Goal: Use online tool/utility: Use online tool/utility

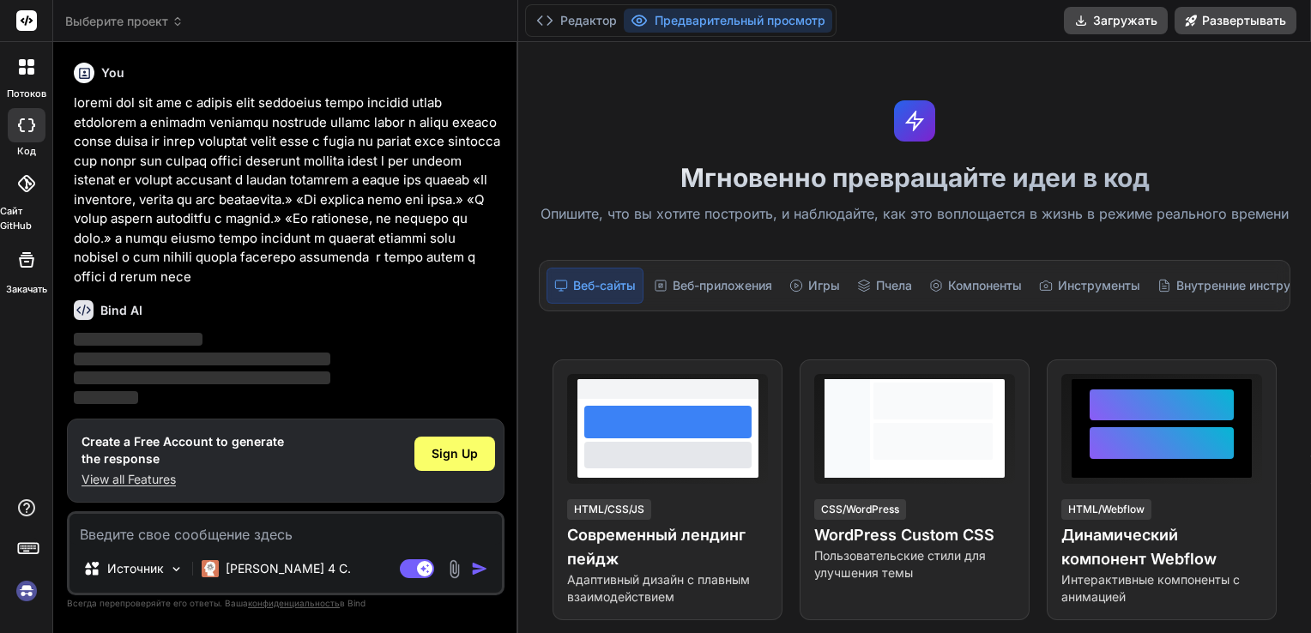
type textarea "x"
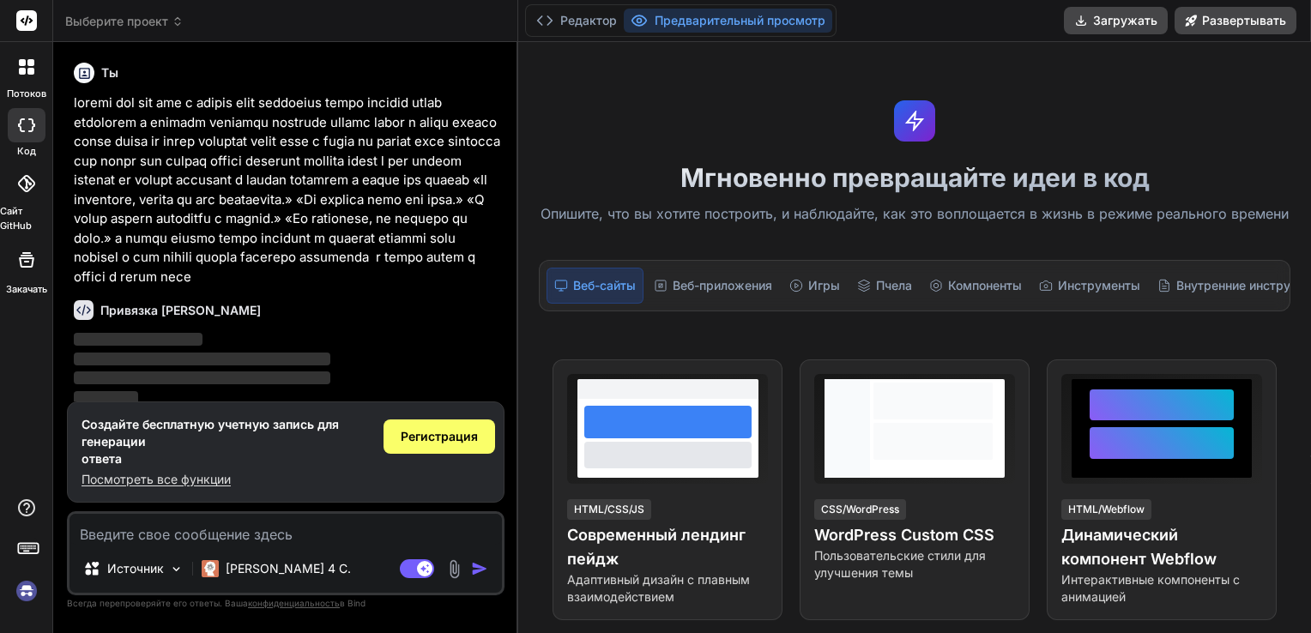
click at [142, 543] on textarea at bounding box center [286, 529] width 433 height 31
type textarea "<!LOREMIP dolo> <sita> <cons> <adipi> elit { seddoeiusm-tempo: incid; utlabore:…"
type textarea "x"
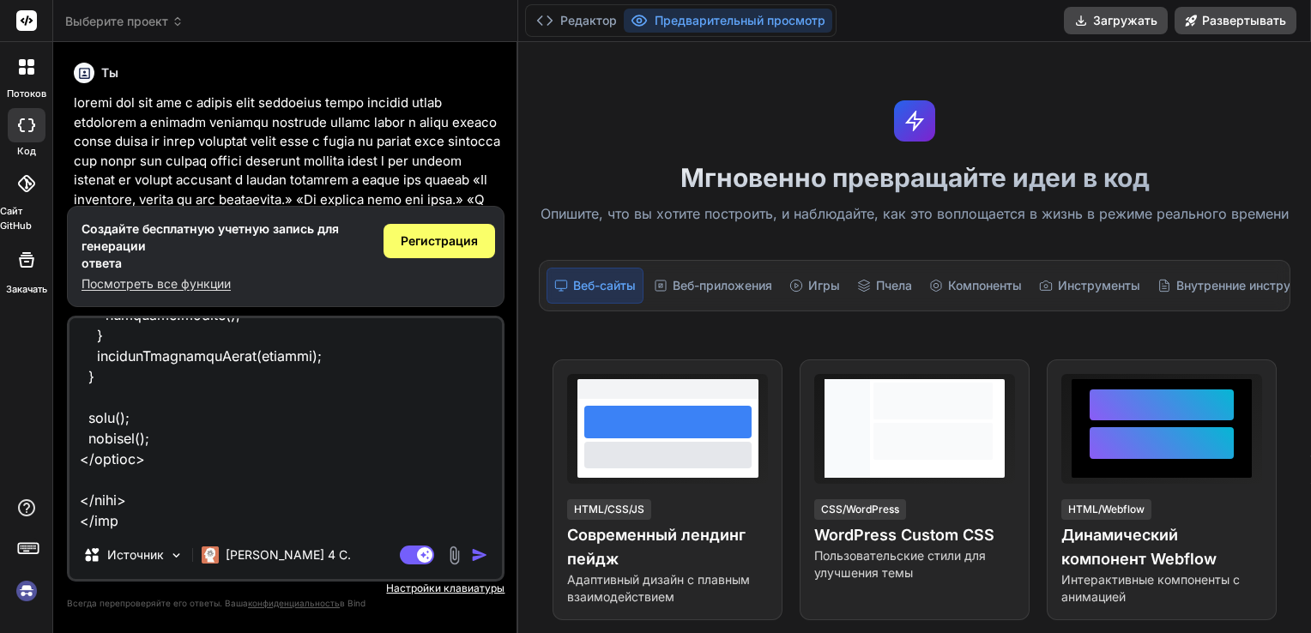
type textarea "<!LOREMIP dolo> <sita> <cons> <adipi> elit { seddoeiusm-tempo: incid; utlabore:…"
type textarea "x"
type textarea "<!LOREMIP dolo> <sita> <cons> <adipi> elit { seddoeiusm-tempo: incid; utlabore:…"
type textarea "x"
type textarea "<!LOREMIP dolo> <sita> <cons> <adipi> elit { seddoeiusm-tempo: incid; utlabore:…"
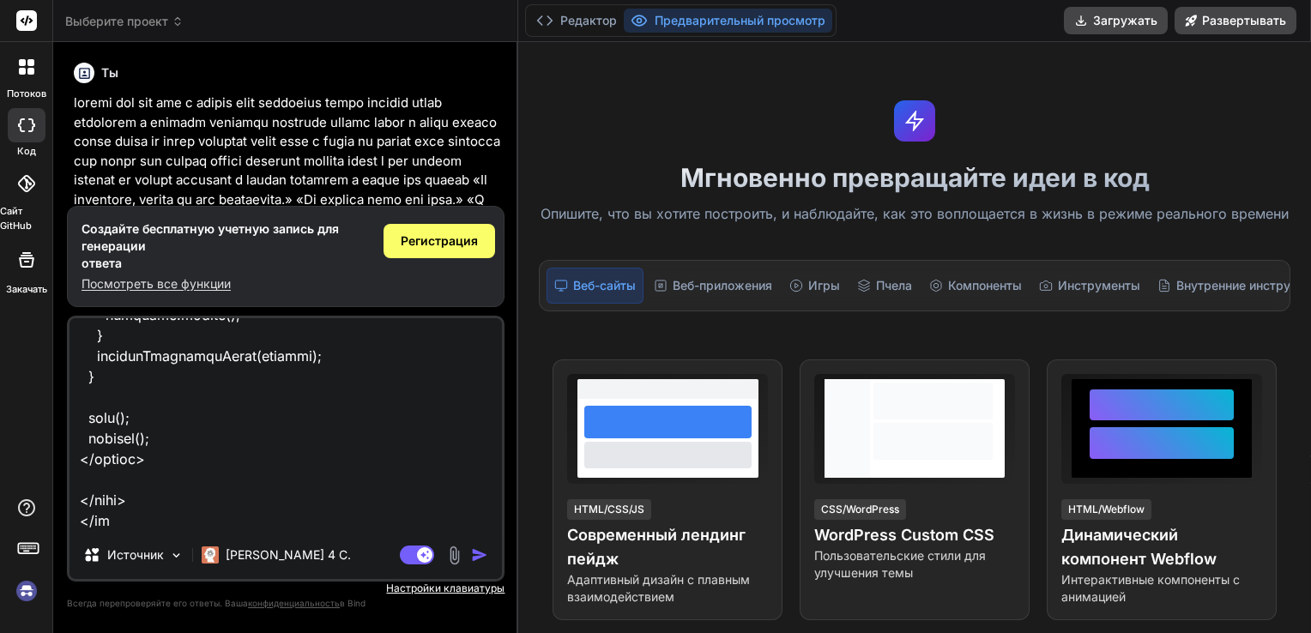
type textarea "x"
type textarea "<!LOREMIP dolo> <sita> <cons> <adipi> elit { seddoeiusm-tempo: incid; utlabore:…"
type textarea "x"
type textarea "<!LOREMIP dolo> <sita> <cons> <adipi> elit { seddoeiusm-tempo: incid; utlabore:…"
type textarea "x"
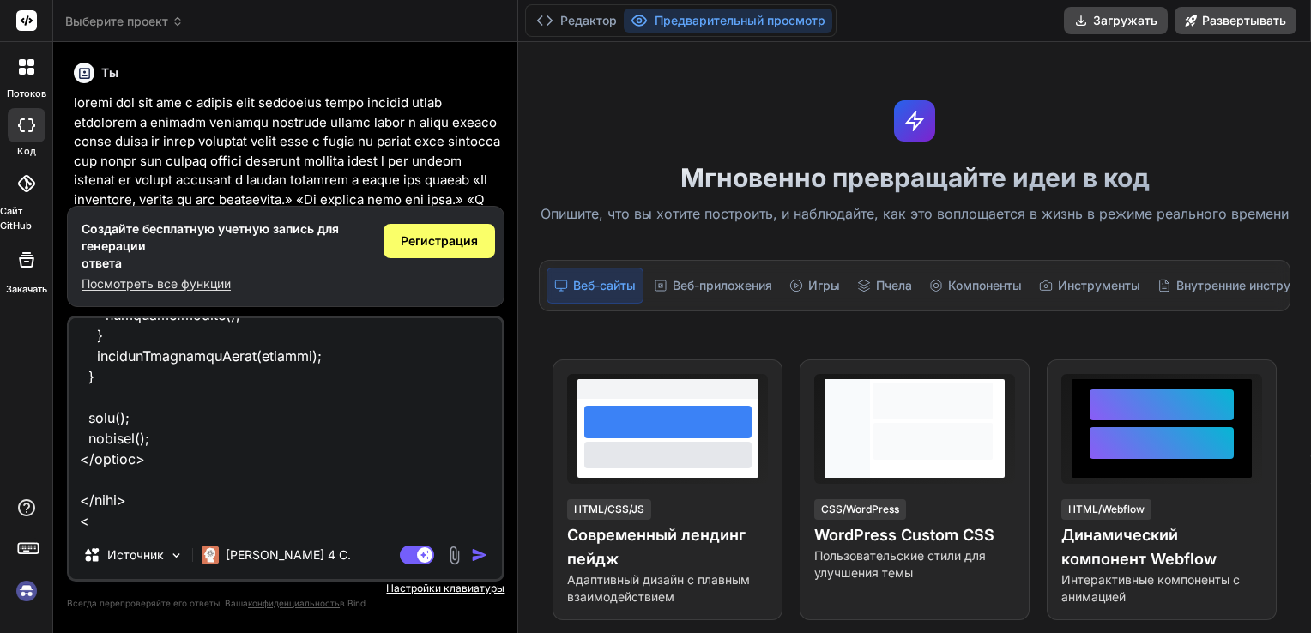
type textarea "<!LOREMIP dolo> <sita> <cons> <adipi> elit { seddoeiusm-tempo: incid; utlabore:…"
type textarea "x"
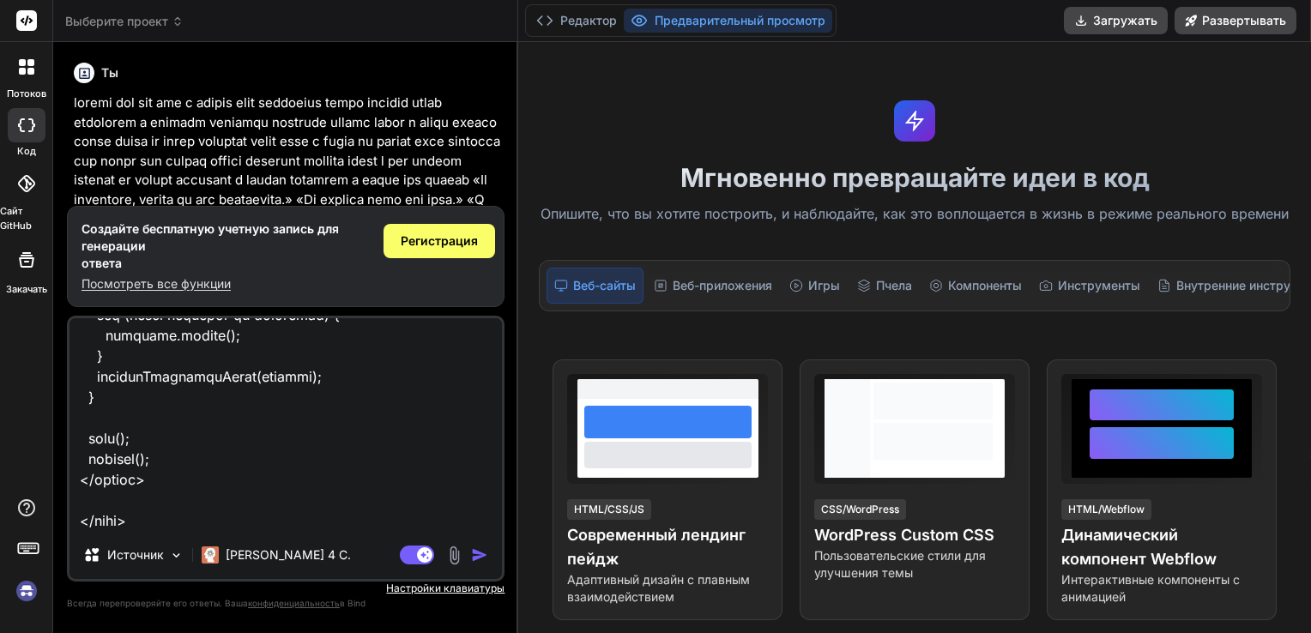
type textarea "<!LOREMIP dolo> <sita> <cons> <adipi> elit { seddoeiusm-tempo: incid; utlabore:…"
type textarea "x"
type textarea "<!LOREMIP dolo> <sita> <cons> <adipi> elit { seddoeiusm-tempo: incid; utlabore:…"
type textarea "x"
type textarea "<!LOREMIP dolo> <sita> <cons> <adipi> elit { seddoeiusm-tempo: incid; utlabore:…"
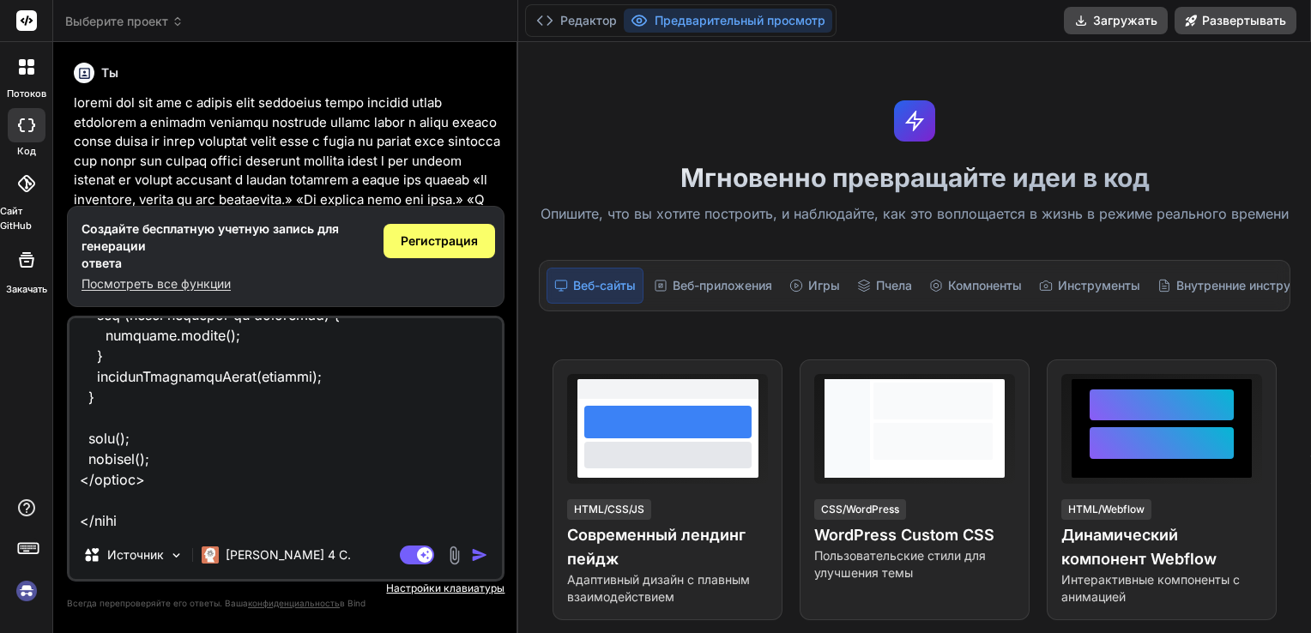
type textarea "x"
type textarea "<!LOREMIP dolo> <sita> <cons> <adipi> elit { seddoeiusm-tempo: incid; utlabore:…"
type textarea "x"
type textarea "<!LOREMIP dolo> <sita> <cons> <adipi> elit { seddoeiusm-tempo: incid; utlabore:…"
type textarea "x"
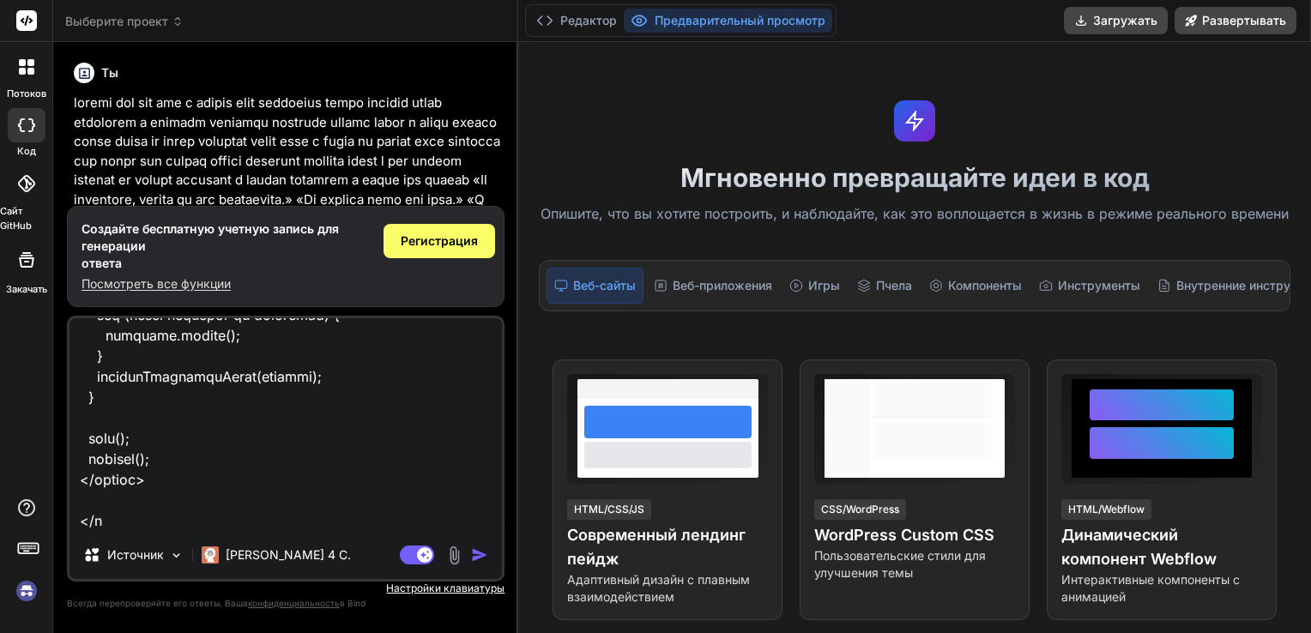
type textarea "<!LOREMIP dolo> <sita> <cons> <adipi> elit { seddoeiusm-tempo: incid; utlabore:…"
type textarea "x"
type textarea "<!LOREMIP dolo> <sita> <cons> <adipi> elit { seddoeiusm-tempo: incid; utlabore:…"
type textarea "x"
type textarea "<!LOREMIP dolo> <sita> <cons> <adipi> elit { seddoeiusm-tempo: incid; utlabore:…"
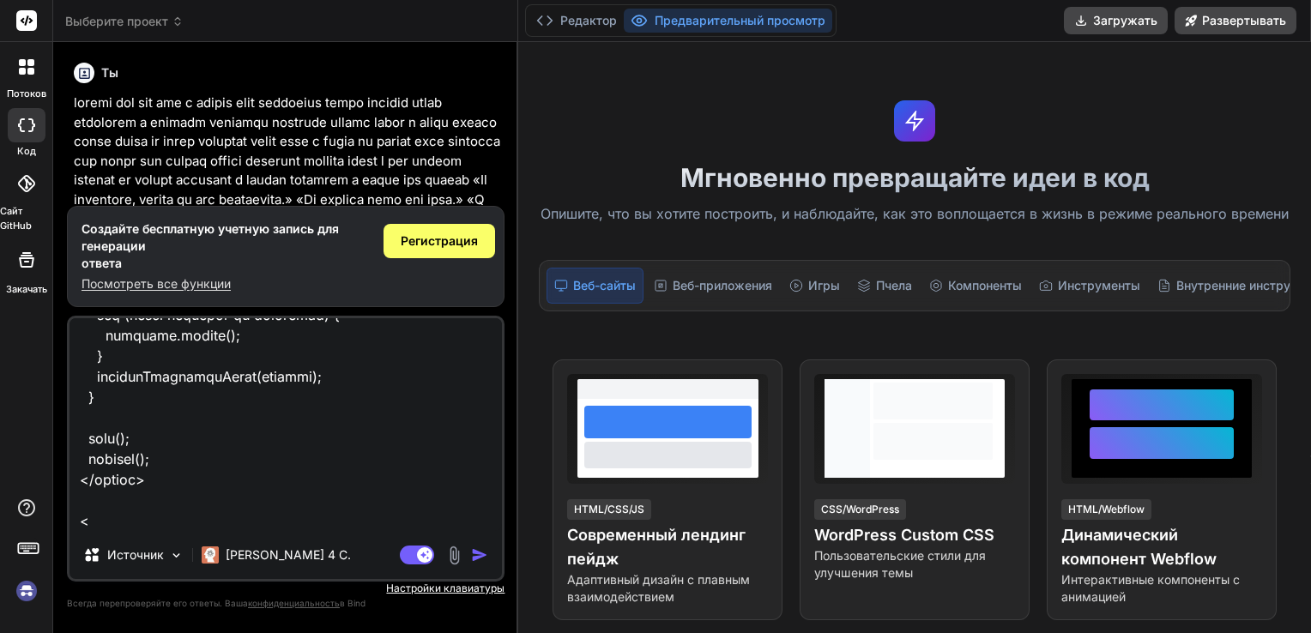
type textarea "x"
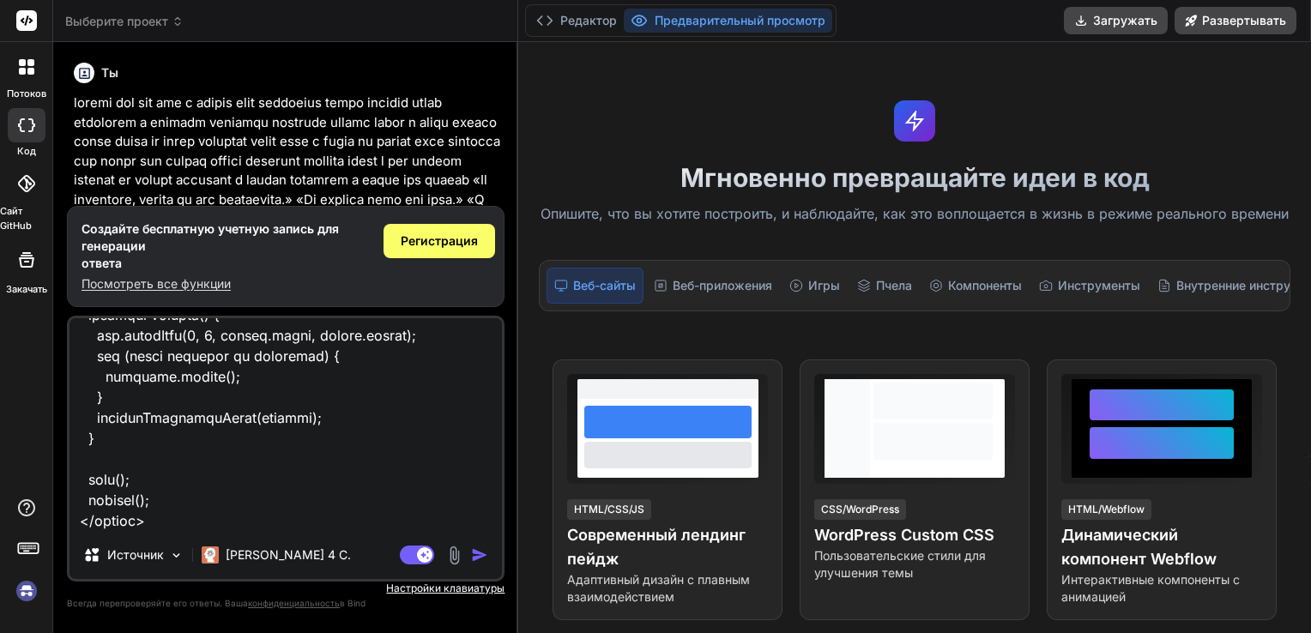
type textarea "<!LOREMIP dolo> <sita> <cons> <adipi> elit { seddoeiusm-tempo: incid; utlabore:…"
type textarea "x"
type textarea "<!LOREMIP dolo> <sita> <cons> <adipi> elit { seddoeiusm-tempo: incid; utlabore:…"
type textarea "x"
type textarea "<!LOREMIP dolo> <sita> <cons> <adipi> elit { seddoeiusm-tempo: incid; utlabore:…"
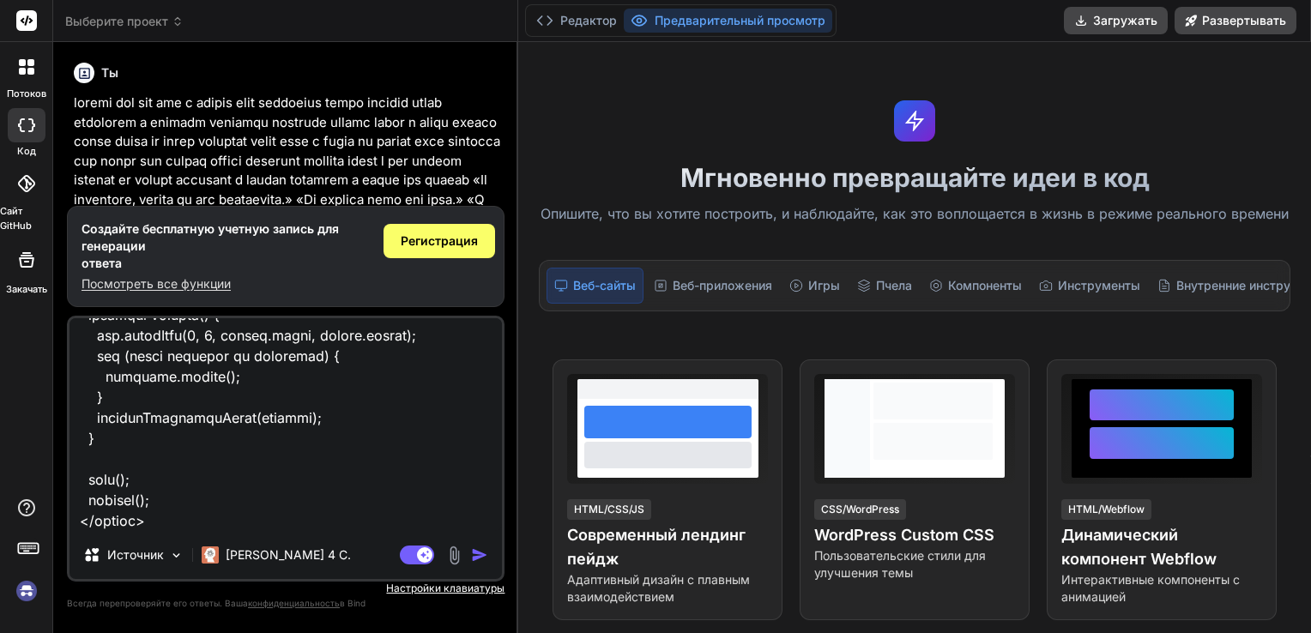
type textarea "x"
type textarea "<!LOREMIP dolo> <sita> <cons> <adipi> elit { seddoeiusm-tempo: incid; utlabore:…"
type textarea "x"
type textarea "<!LOREMIP dolo> <sita> <cons> <adipi> elit { seddoeiusm-tempo: incid; utlabore:…"
type textarea "x"
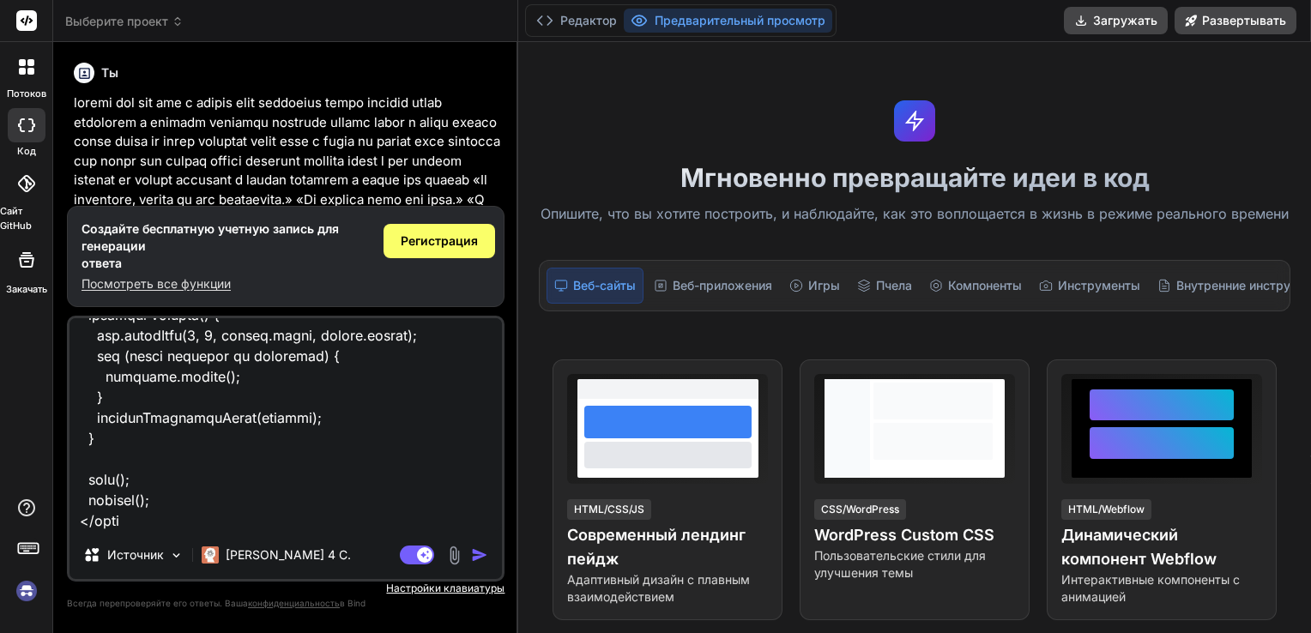
type textarea "<!LOREMIP dolo> <sita> <cons> <adipi> elit { seddoeiusm-tempo: incid; utlabore:…"
type textarea "x"
type textarea "<!LOREMIP dolo> <sita> <cons> <adipi> elit { seddoeiusm-tempo: incid; utlabore:…"
type textarea "x"
type textarea "<!LOREMIP dolo> <sita> <cons> <adipi> elit { seddoeiusm-tempo: incid; utlabore:…"
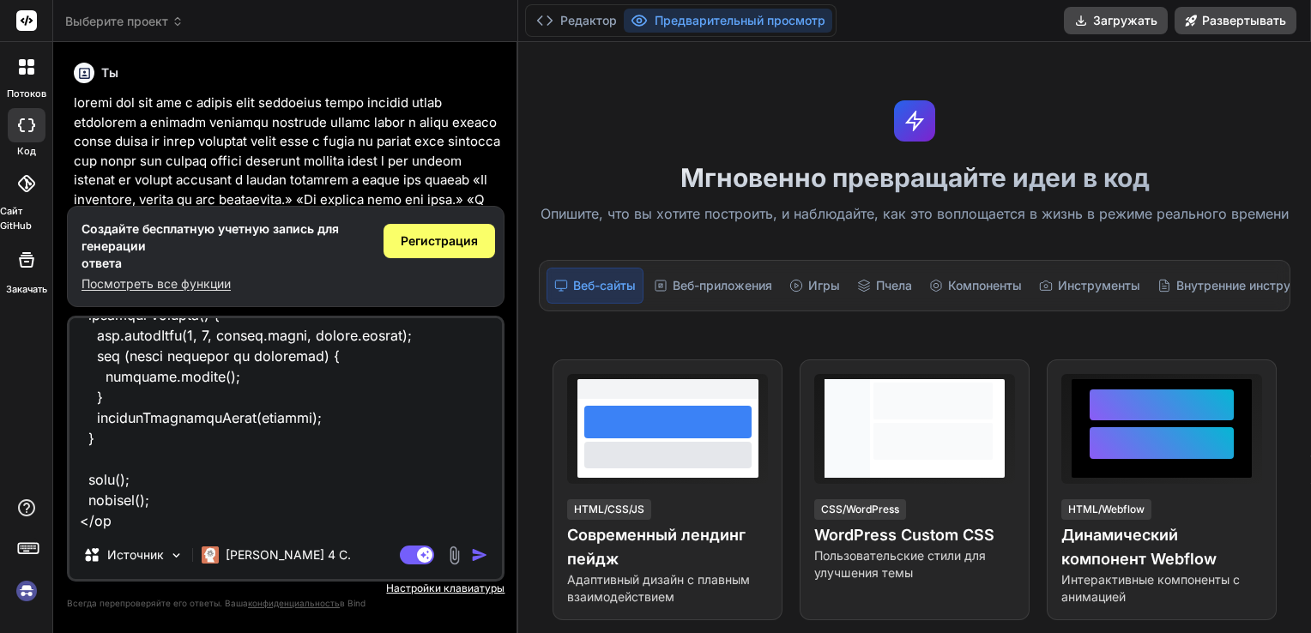
type textarea "x"
type textarea "<!LOREMIP dolo> <sita> <cons> <adipi> elit { seddoeiusm-tempo: incid; utlabore:…"
type textarea "x"
type textarea "<!LOREMIP dolo> <sita> <cons> <adipi> elit { seddoeiusm-tempo: incid; utlabore:…"
type textarea "x"
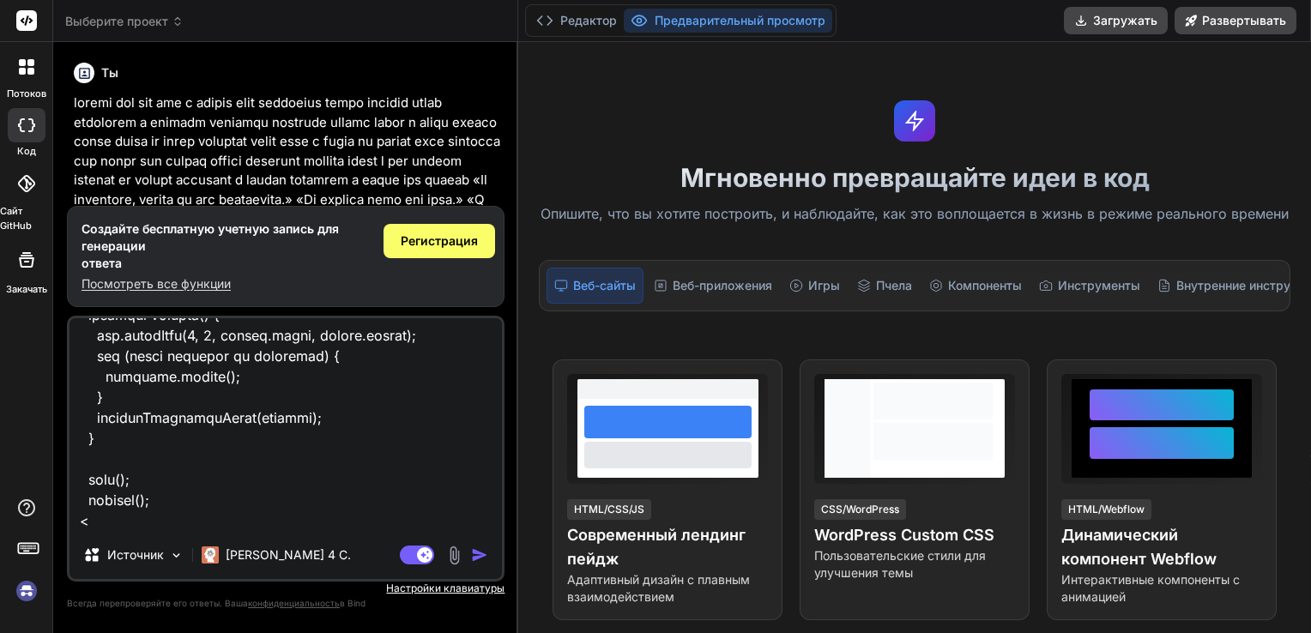
type textarea "<!LOREMIP dolo> <sita> <cons> <adipi> elit { seddoeiusm-tempo: incid; utlabore:…"
type textarea "x"
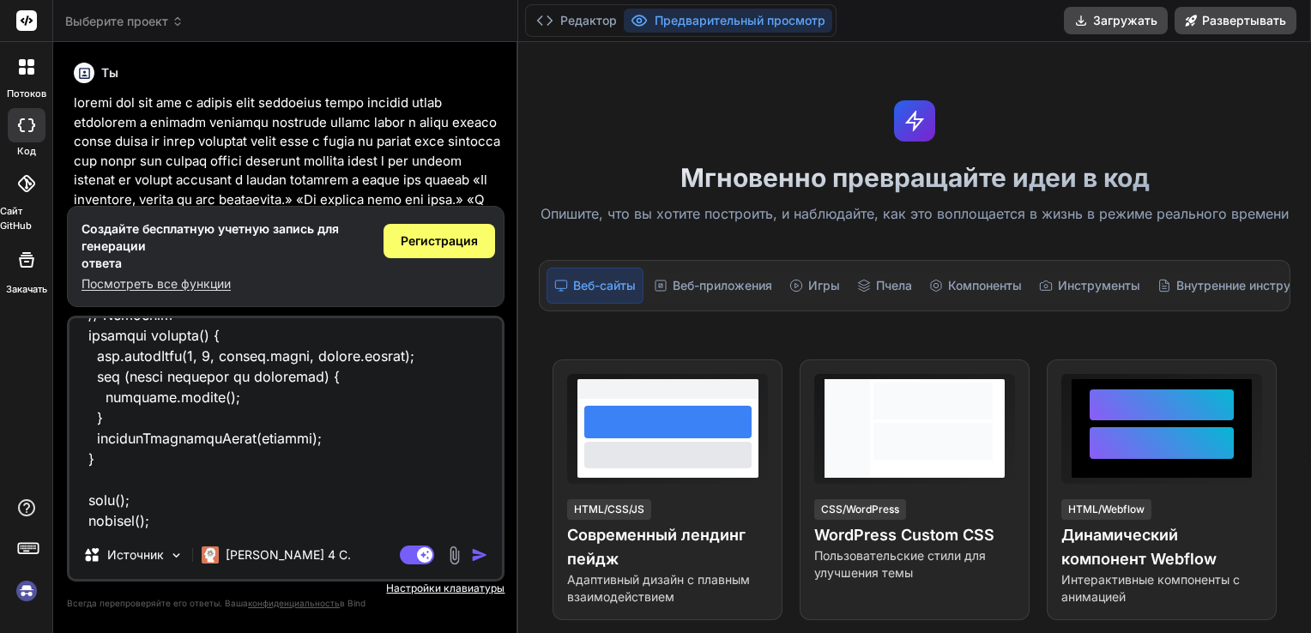
type textarea "<!LOREMIP dolo> <sita> <cons> <adipi> elit { seddoeiusm-tempo: incid; utlabore:…"
type textarea "x"
type textarea "<!LOREMIP dolo> <sita> <cons> <adipi> elit { seddoeiusm-tempo: incid; utlabore:…"
type textarea "x"
type textarea "<!LOREMIP dolo> <sita> <cons> <adipi> elit { seddoeiusm-tempo: incid; utlabore:…"
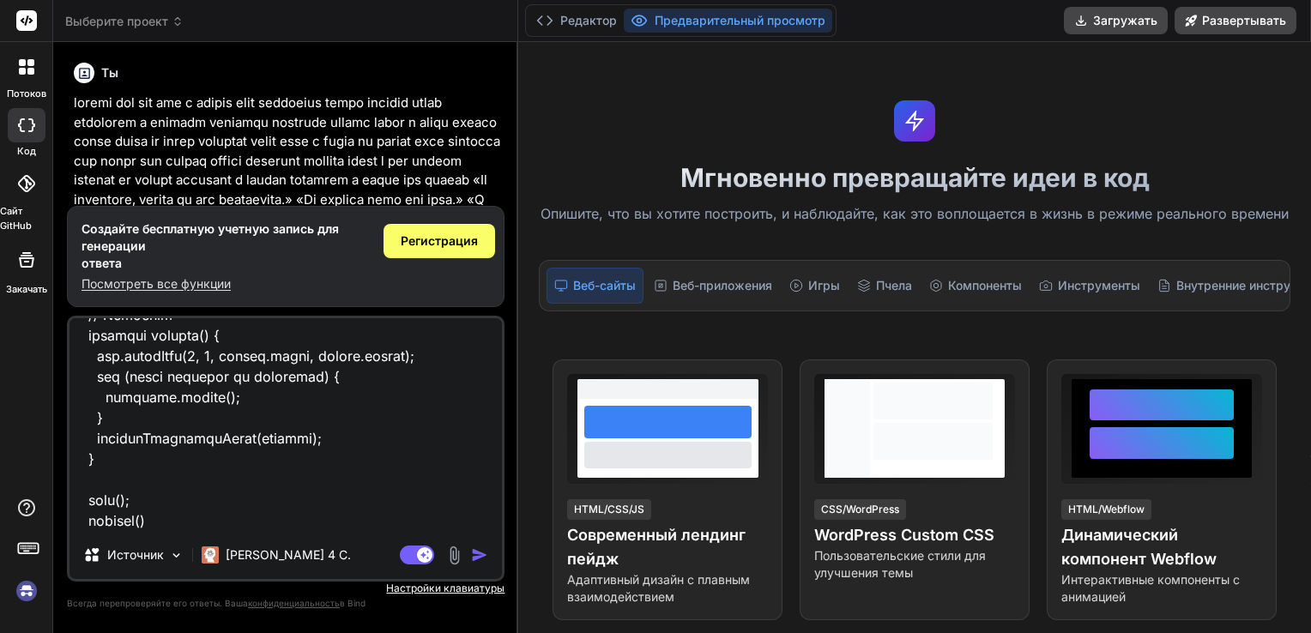
type textarea "x"
type textarea "<!LOREMIP dolo> <sita> <cons> <adipi> elit { seddoeiusm-tempo: incid; utlabore:…"
type textarea "x"
type textarea "<!LOREMIP dolo> <sita> <cons> <adipi> elit { seddoeiusm-tempo: incid; utlabore:…"
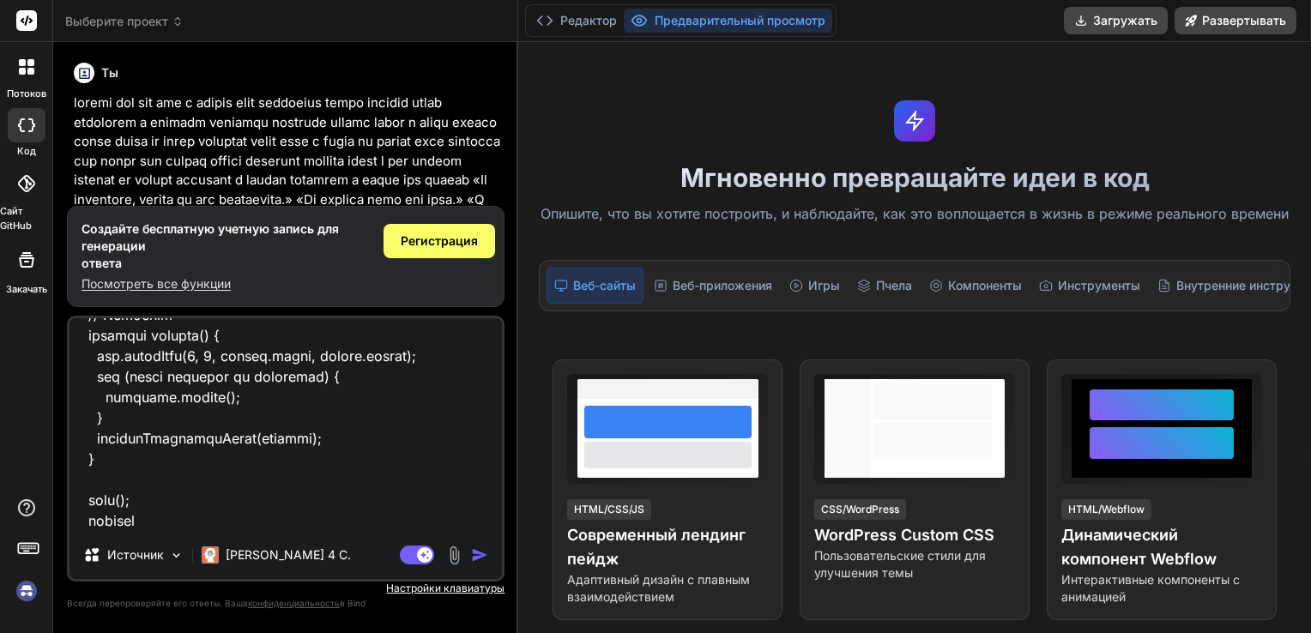
type textarea "x"
type textarea "<!LOREMIP dolo> <sita> <cons> <adipi> elit { seddoeiusm-tempo: incid; utlabore:…"
type textarea "x"
type textarea "<!LOREMIP dolo> <sita> <cons> <adipi> elit { seddoeiusm-tempo: incid; utlabore:…"
type textarea "x"
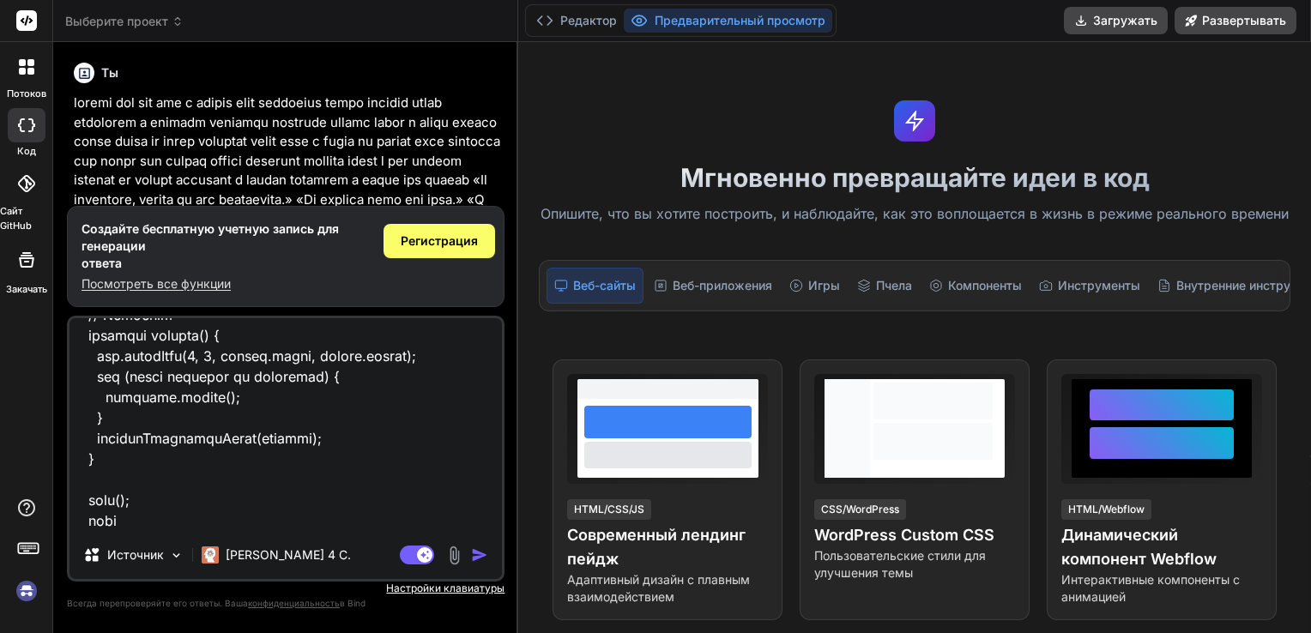
type textarea "<!LOREMIP dolo> <sita> <cons> <adipi> elit { seddoeiusm-tempo: incid; utlabore:…"
type textarea "x"
type textarea "<!LOREMIP dolo> <sita> <cons> <adipi> elit { seddoeiusm-tempo: incid; utlabore:…"
type textarea "x"
type textarea "<!LOREMIP dolo> <sita> <cons> <adipi> elit { seddoeiusm-tempo: incid; utlabore:…"
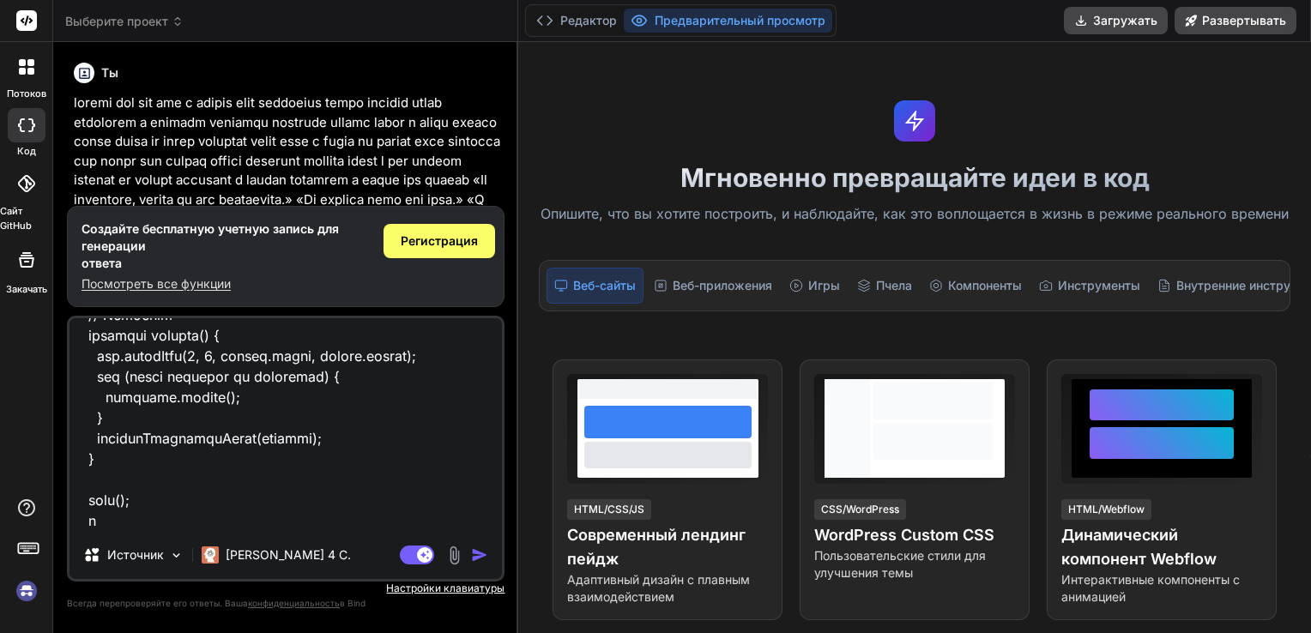
type textarea "x"
type textarea "<!LOREMIP dolo> <sita> <cons> <adipi> elit { seddoeiusm-tempo: incid; utlabore:…"
type textarea "x"
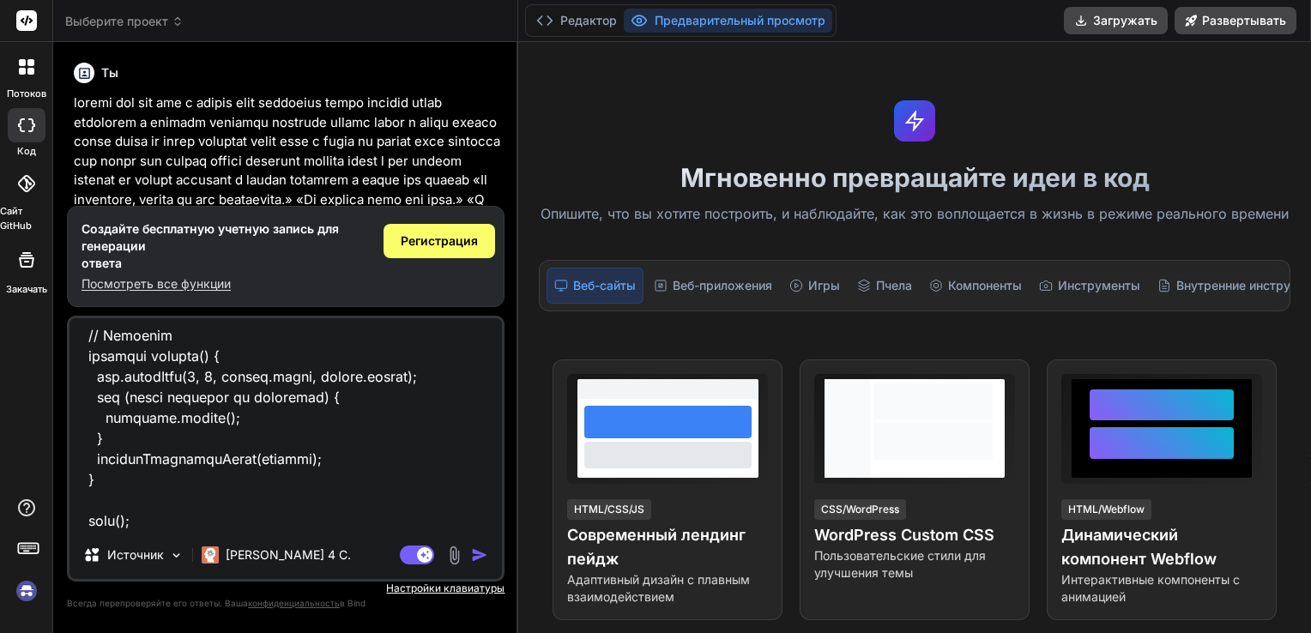
type textarea "<!LOREMIP dolo> <sita> <cons> <adipi> elit { seddoeiusm-tempo: incid; utlabore:…"
type textarea "x"
type textarea "<!LOREMIP dolo> <sita> <cons> <adipi> elit { seddoeiusm-tempo: incid; utlabore:…"
type textarea "x"
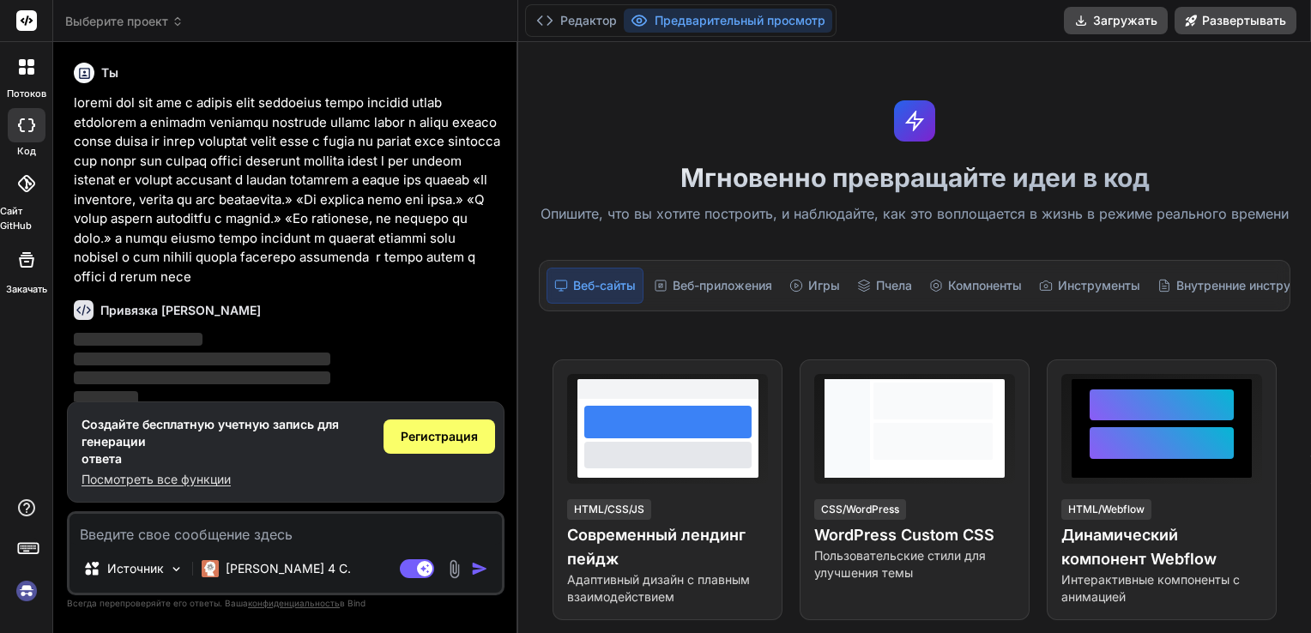
type textarea "x"
click at [135, 542] on textarea at bounding box center [286, 529] width 433 height 31
type textarea "<!LOREMIP dolo> <sita> <cons> <adipi> elit { seddoeiusm-tempo: incid; utlabore:…"
type textarea "x"
